Goal: Check status: Check status

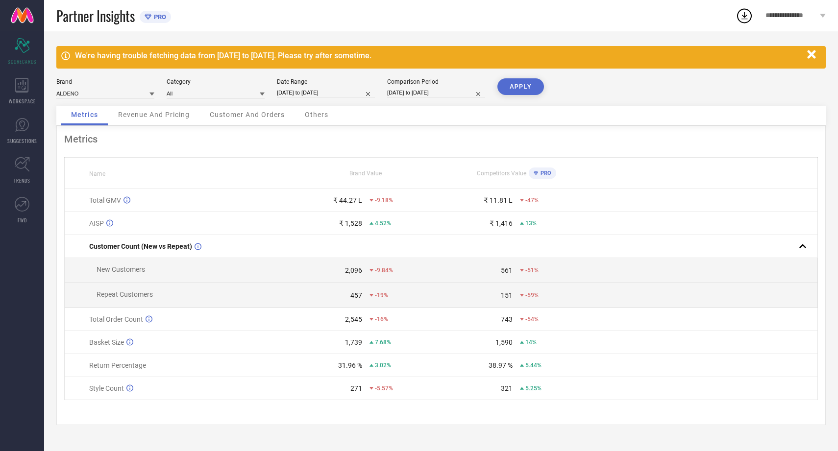
click at [334, 94] on input "[DATE] to [DATE]" at bounding box center [326, 93] width 98 height 10
select select "10"
select select "2024"
select select "11"
select select "2024"
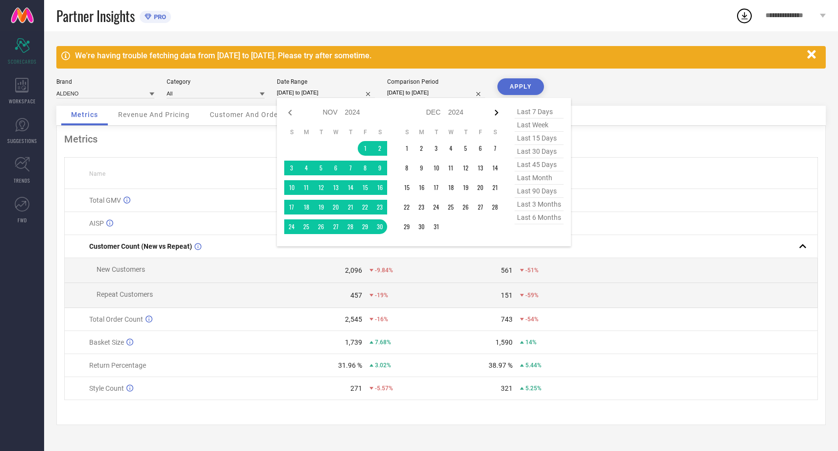
click at [495, 111] on icon at bounding box center [496, 113] width 3 height 6
select select "11"
select select "2024"
select select "2025"
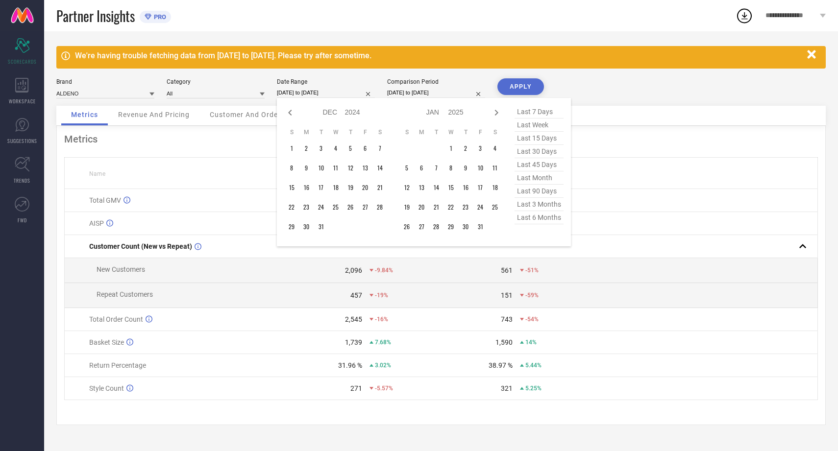
click at [495, 111] on icon at bounding box center [496, 113] width 3 height 6
select select "2025"
select select "1"
select select "2025"
click at [495, 111] on icon at bounding box center [496, 113] width 3 height 6
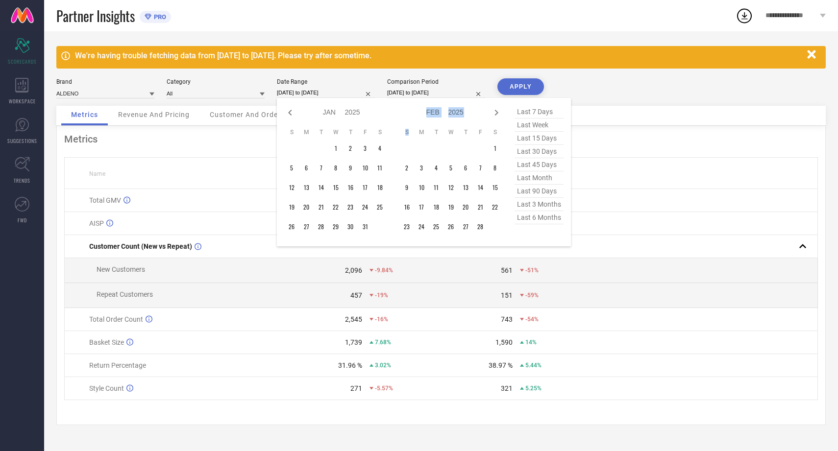
select select "1"
select select "2025"
select select "2"
select select "2025"
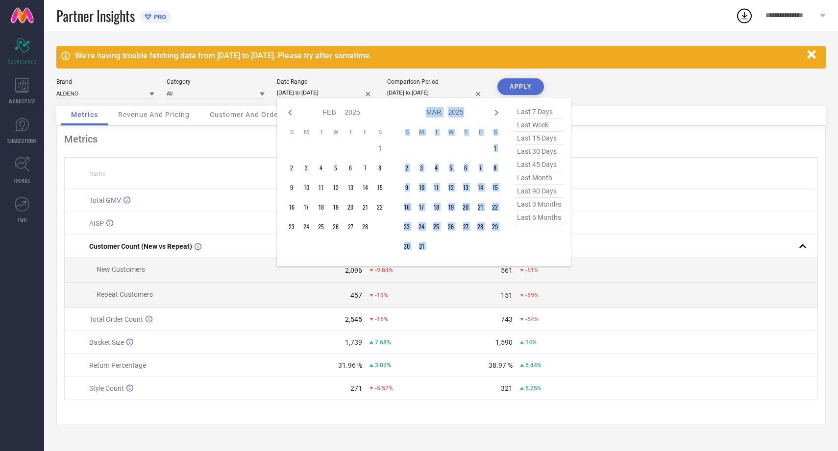
click at [495, 111] on icon at bounding box center [496, 113] width 3 height 6
select select "2"
select select "2025"
select select "3"
select select "2025"
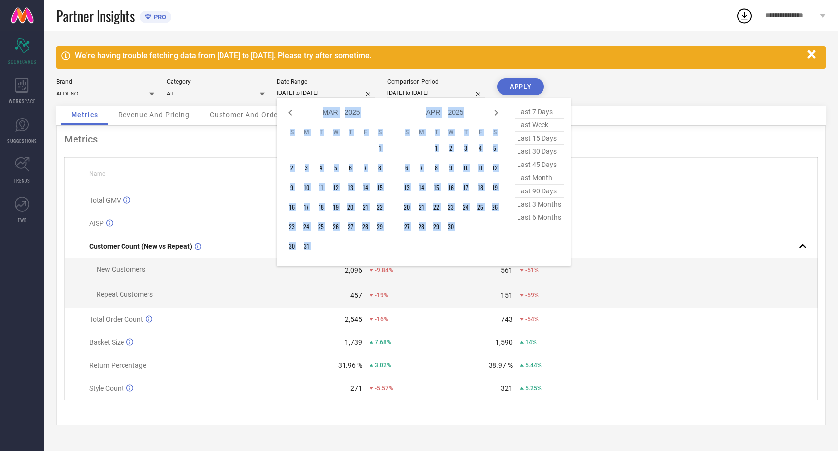
click at [495, 111] on icon at bounding box center [496, 113] width 3 height 6
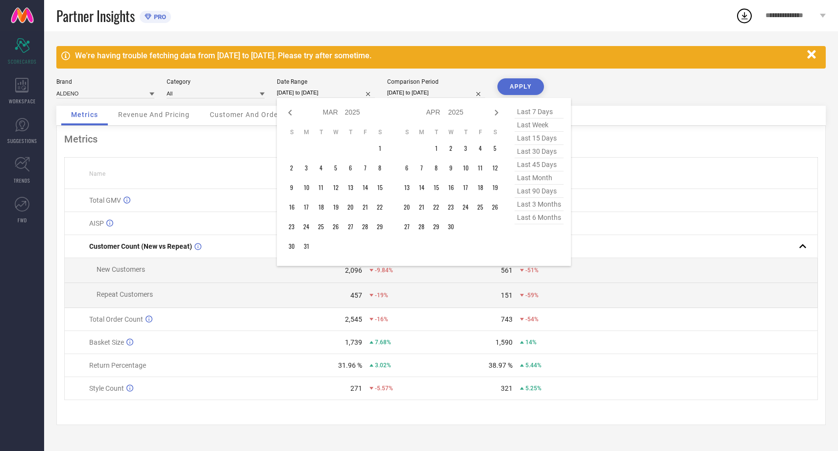
select select "3"
select select "2025"
select select "4"
select select "2025"
click at [495, 111] on icon at bounding box center [496, 113] width 3 height 6
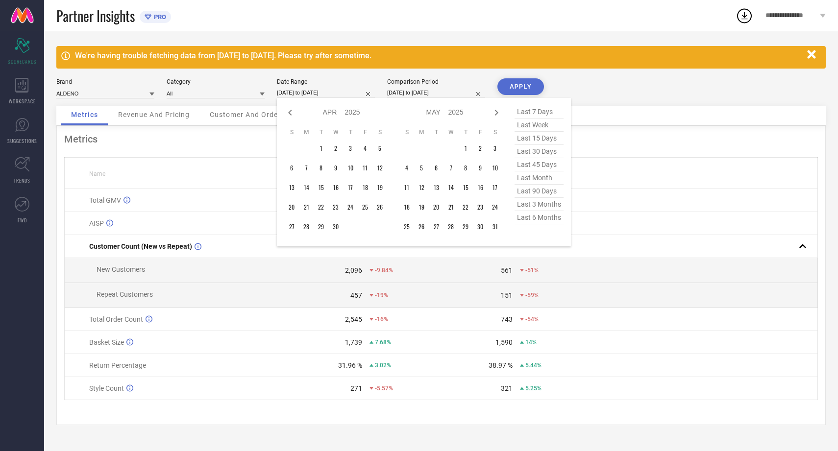
select select "4"
select select "2025"
select select "5"
select select "2025"
click at [495, 111] on icon at bounding box center [496, 113] width 3 height 6
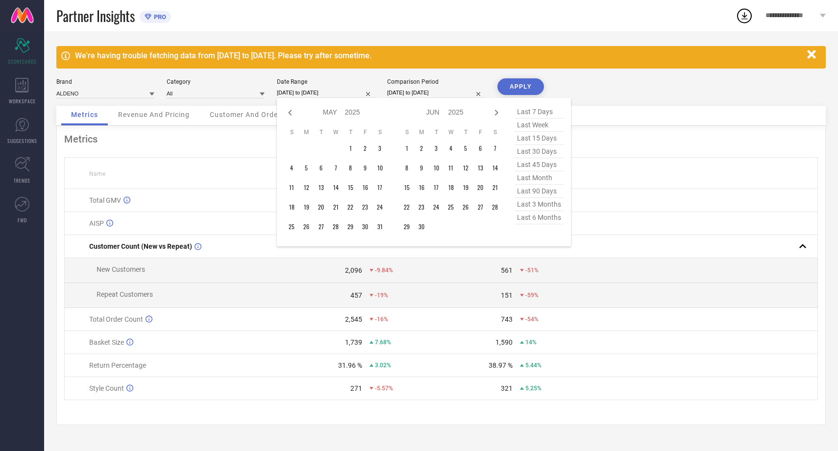
select select "5"
select select "2025"
select select "6"
select select "2025"
click at [495, 111] on icon at bounding box center [496, 113] width 3 height 6
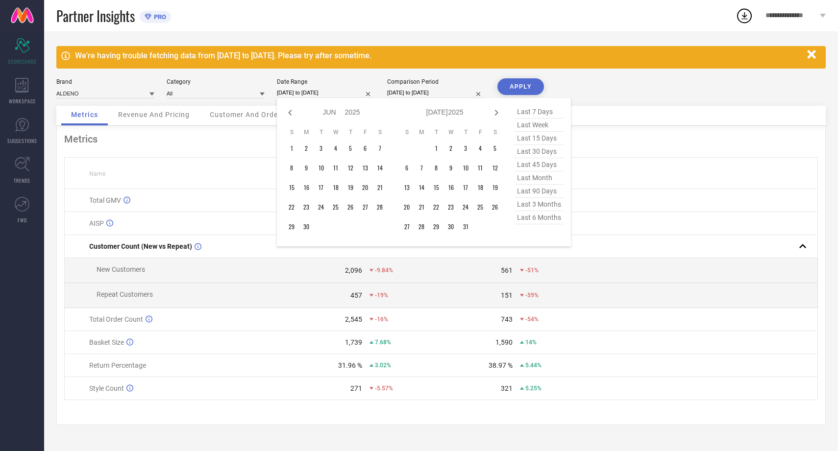
select select "6"
select select "2025"
select select "7"
select select "2025"
click at [319, 147] on td "1" at bounding box center [321, 148] width 15 height 15
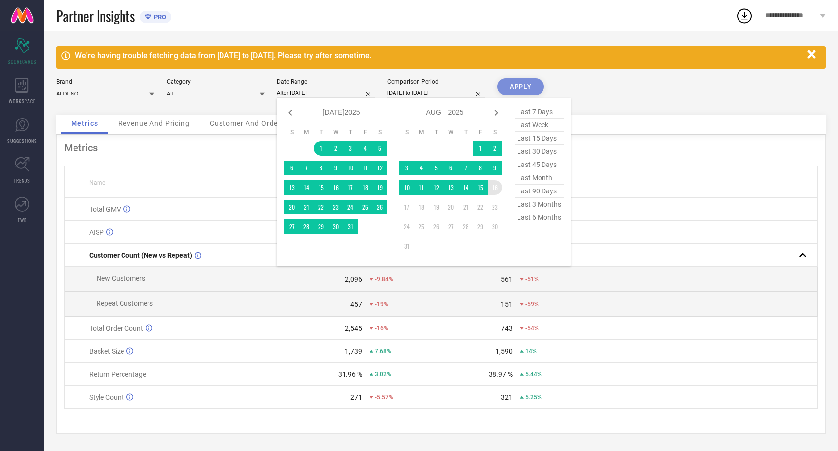
type input "[DATE] to [DATE]"
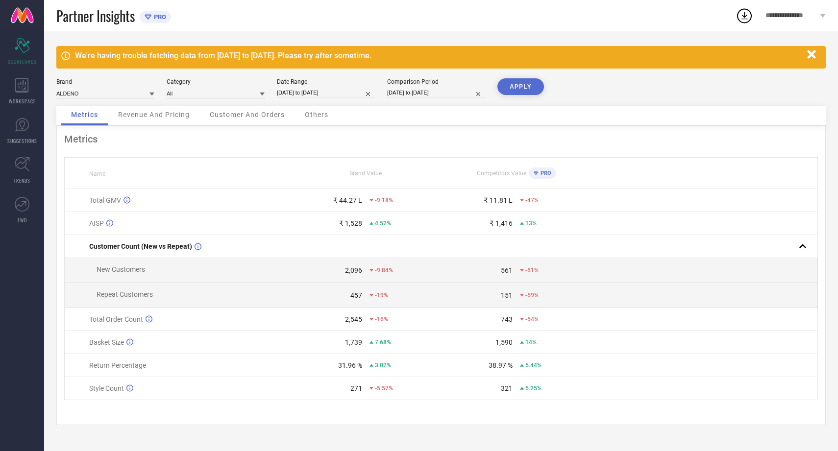
click at [526, 85] on button "APPLY" at bounding box center [520, 86] width 47 height 17
drag, startPoint x: 487, startPoint y: 200, endPoint x: 537, endPoint y: 197, distance: 50.6
click at [537, 197] on div "₹ 1.41 L -94%" at bounding box center [516, 201] width 149 height 8
drag, startPoint x: 344, startPoint y: 273, endPoint x: 365, endPoint y: 273, distance: 21.6
click at [365, 273] on div "1,907 -18%" at bounding box center [365, 271] width 149 height 8
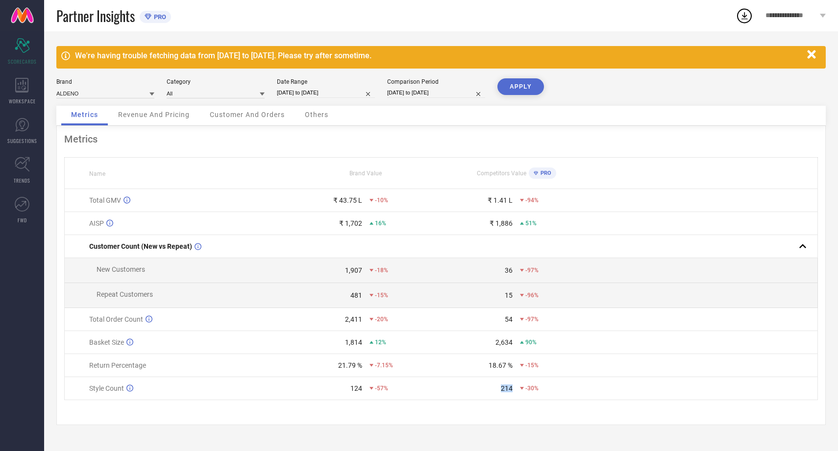
drag, startPoint x: 500, startPoint y: 390, endPoint x: 520, endPoint y: 390, distance: 19.6
click at [520, 390] on div "214 -30%" at bounding box center [516, 389] width 149 height 8
drag, startPoint x: 345, startPoint y: 387, endPoint x: 371, endPoint y: 389, distance: 26.0
click at [371, 389] on div "124 -57%" at bounding box center [365, 389] width 149 height 8
select select "9"
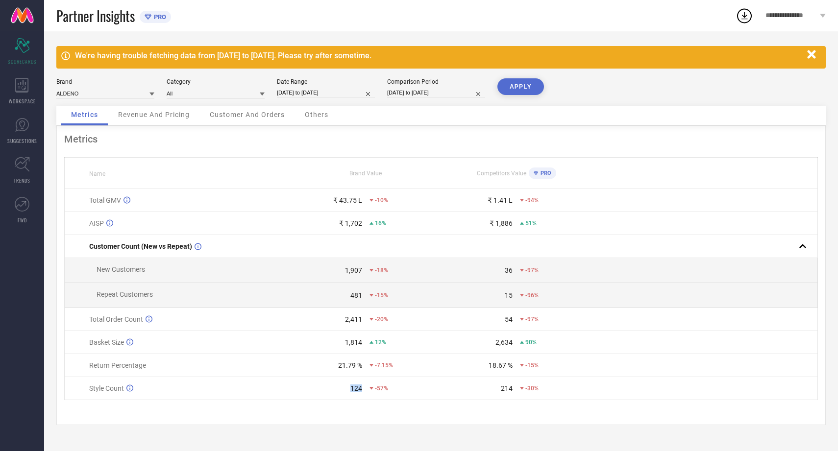
select select "2024"
select select "10"
select select "2024"
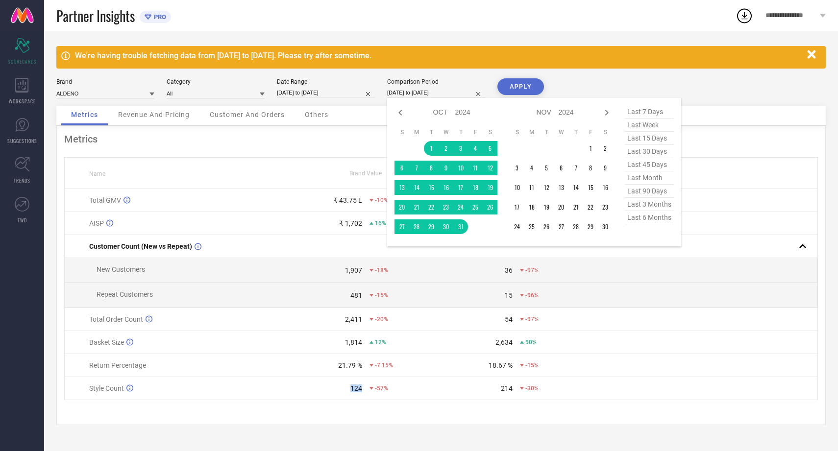
click at [436, 91] on input "[DATE] to [DATE]" at bounding box center [436, 93] width 98 height 10
click at [606, 112] on icon at bounding box center [607, 113] width 12 height 12
select select "10"
select select "2024"
select select "11"
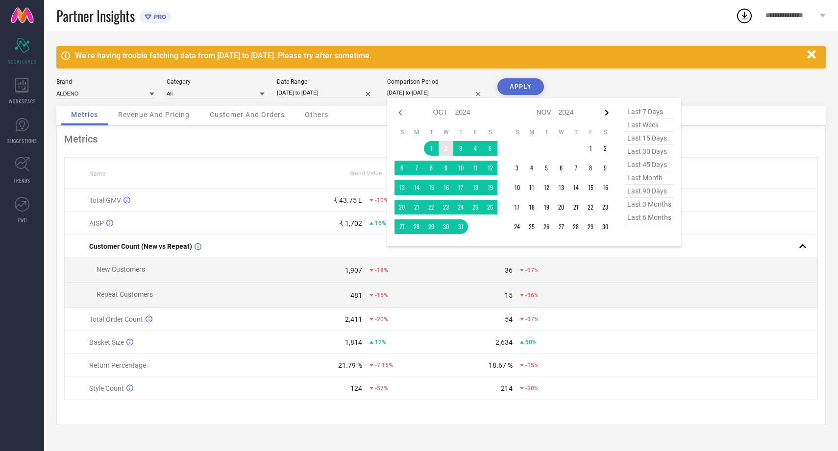
select select "2024"
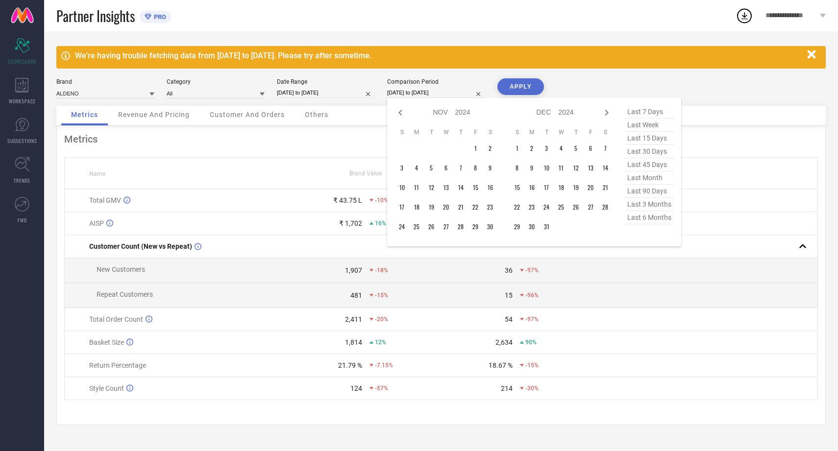
click at [606, 112] on icon at bounding box center [607, 113] width 12 height 12
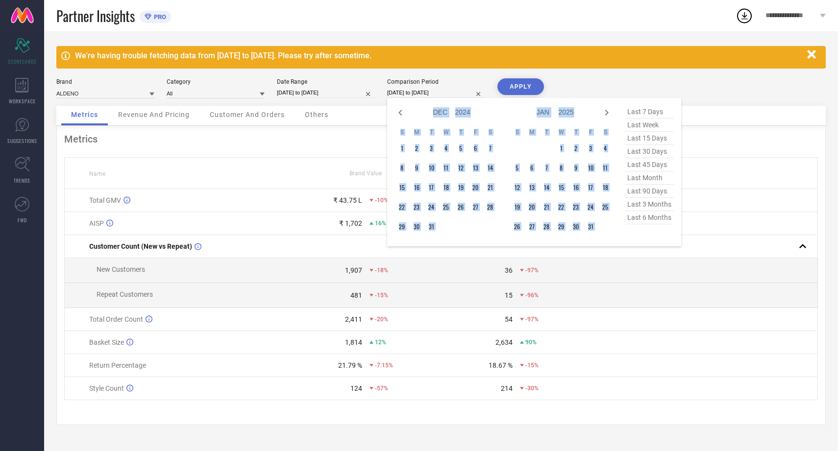
click at [606, 112] on icon at bounding box center [607, 113] width 12 height 12
select select "1"
select select "2025"
select select "2"
select select "2025"
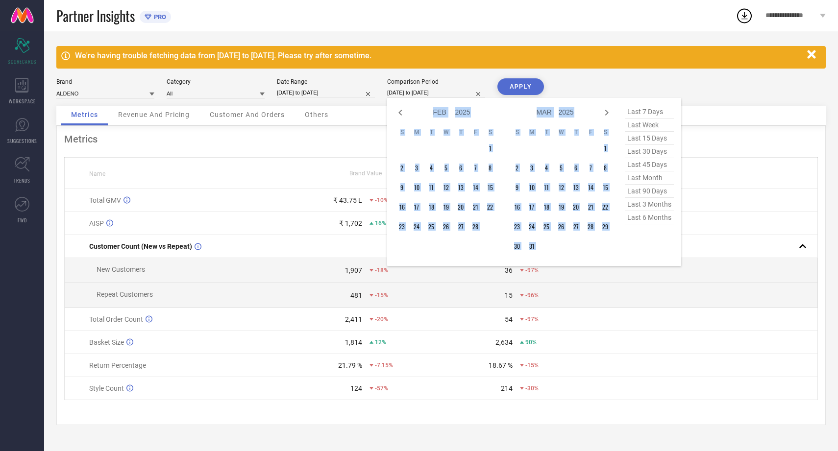
click at [606, 112] on icon at bounding box center [607, 113] width 12 height 12
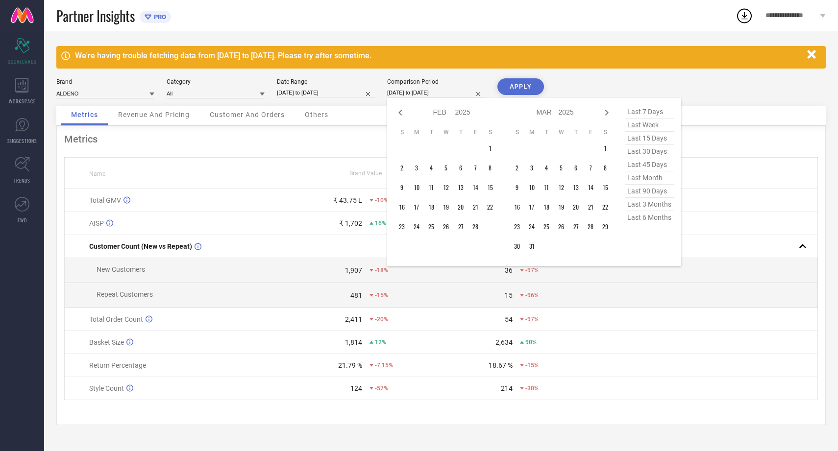
select select "2"
select select "2025"
select select "3"
select select "2025"
click at [606, 112] on icon at bounding box center [607, 113] width 12 height 12
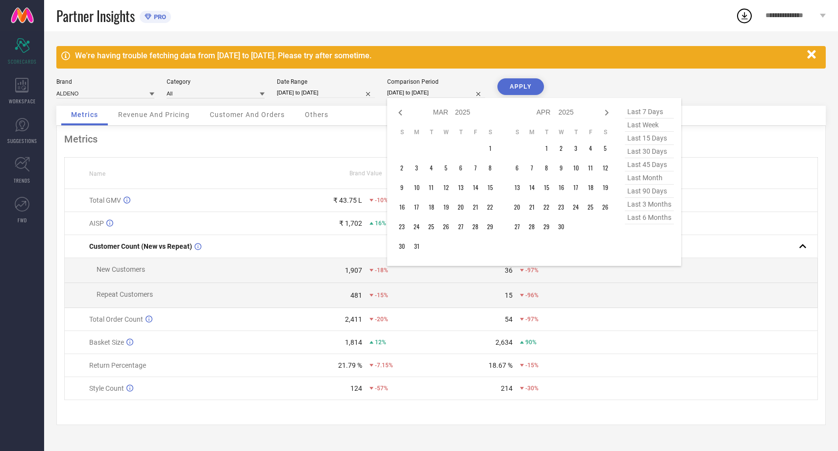
select select "3"
select select "2025"
select select "4"
select select "2025"
click at [606, 112] on icon at bounding box center [607, 113] width 12 height 12
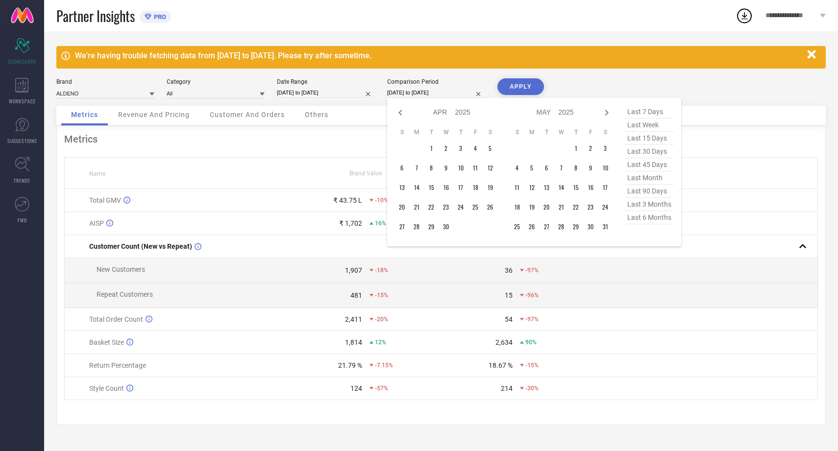
select select "4"
select select "2025"
select select "5"
select select "2025"
type input "After [DATE]"
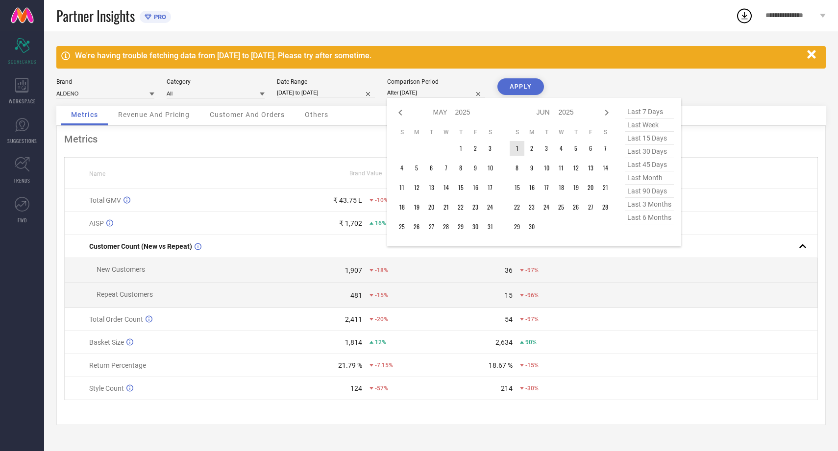
click at [519, 147] on td "1" at bounding box center [517, 148] width 15 height 15
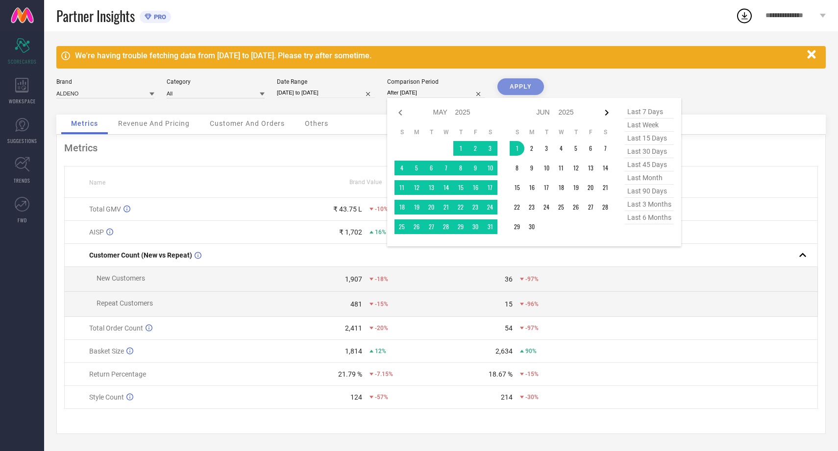
click at [606, 112] on icon at bounding box center [606, 113] width 3 height 6
select select "5"
select select "2025"
select select "6"
select select "2025"
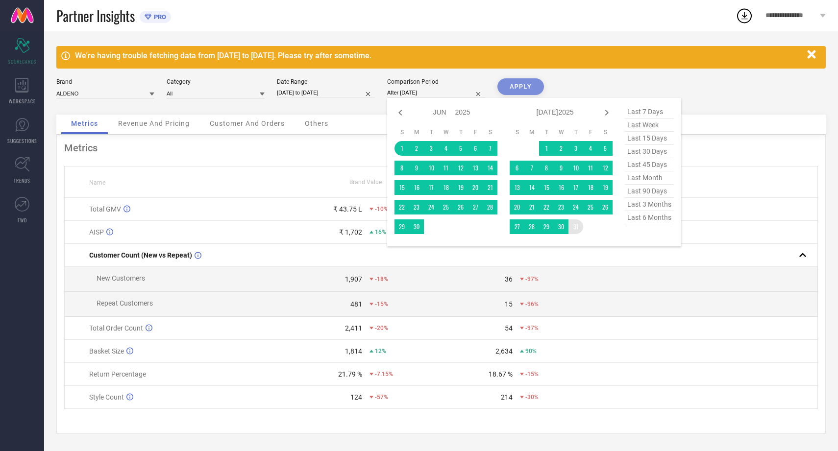
type input "[DATE] to [DATE]"
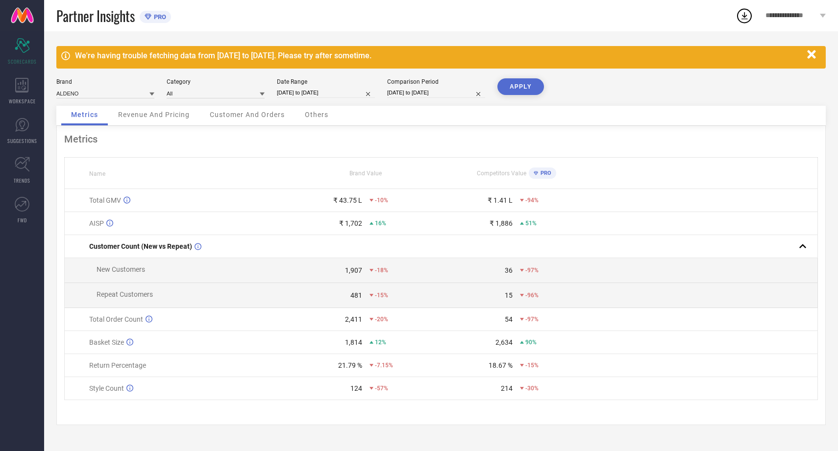
click at [516, 87] on button "APPLY" at bounding box center [520, 86] width 47 height 17
click at [332, 91] on input "[DATE] to [DATE]" at bounding box center [326, 93] width 98 height 10
select select "6"
select select "2025"
select select "7"
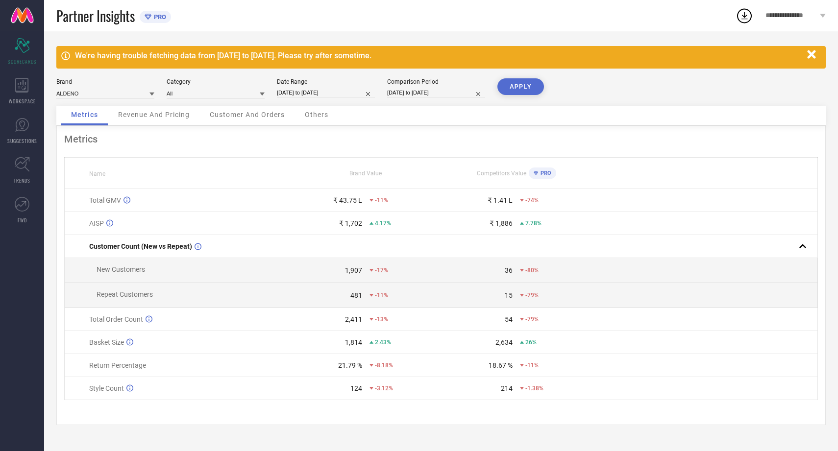
select select "2025"
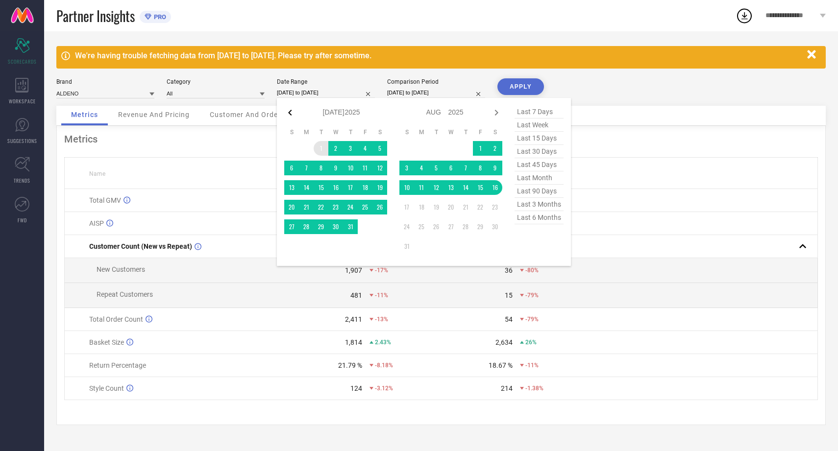
click at [293, 116] on icon at bounding box center [290, 113] width 12 height 12
select select "5"
select select "2025"
select select "6"
select select "2025"
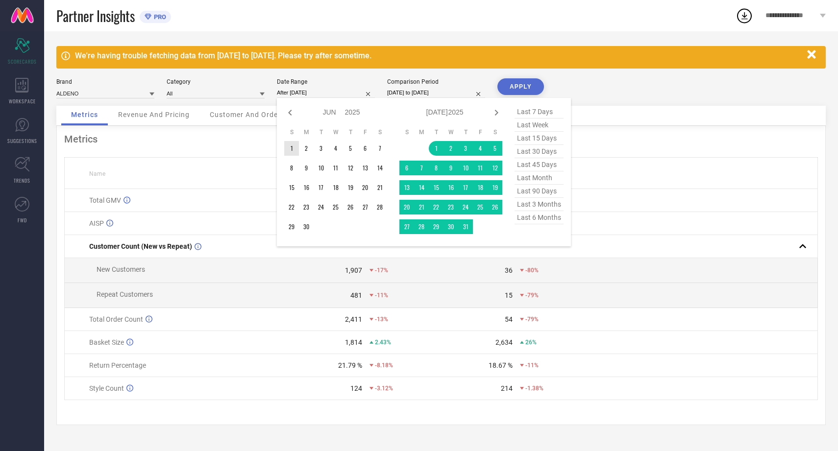
click at [292, 149] on td "1" at bounding box center [291, 148] width 15 height 15
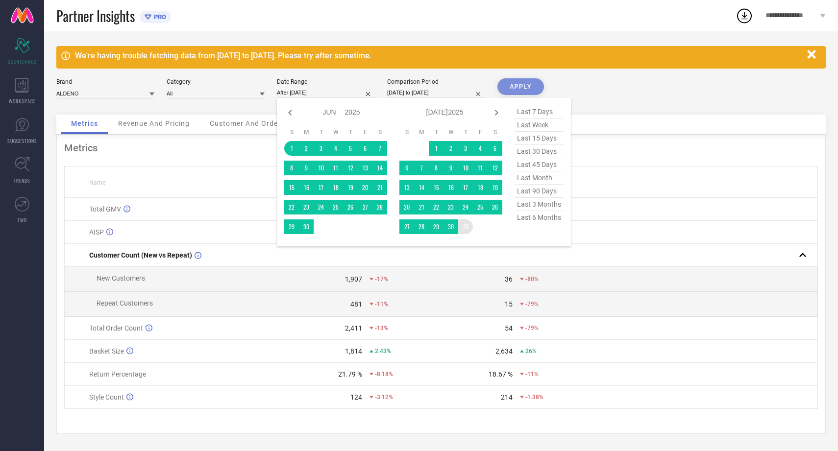
type input "[DATE] to [DATE]"
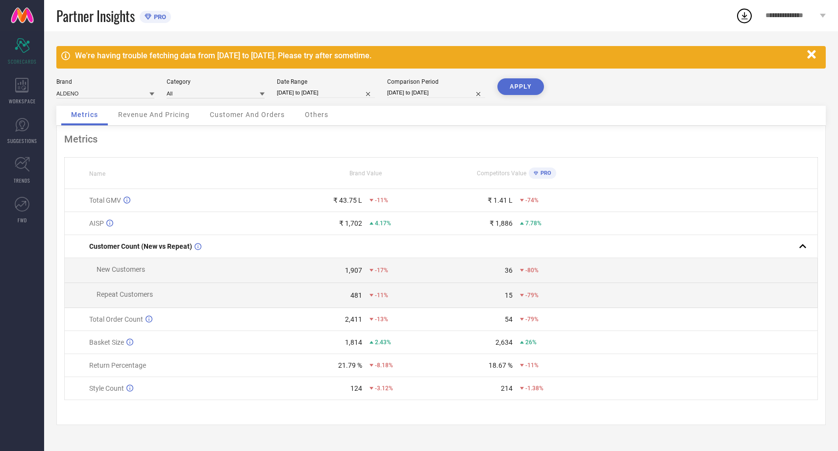
click at [529, 88] on button "APPLY" at bounding box center [520, 86] width 47 height 17
